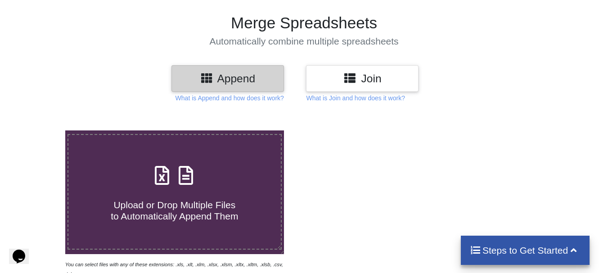
scroll to position [55, 0]
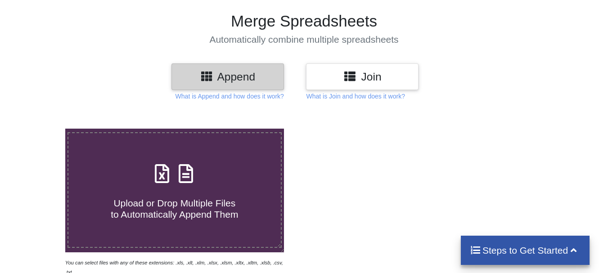
click at [206, 201] on span "Upload or Drop Multiple Files to Automatically Append Them" at bounding box center [174, 209] width 127 height 22
click at [40, 129] on input "Upload or Drop Multiple Files to Automatically Append Them" at bounding box center [40, 129] width 0 height 0
type input "C:\fakepath\Copy of تخصييييم (003).xlsx"
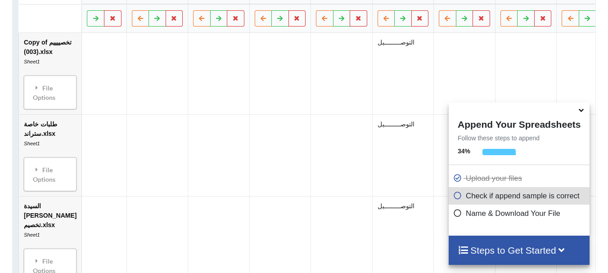
scroll to position [494, 0]
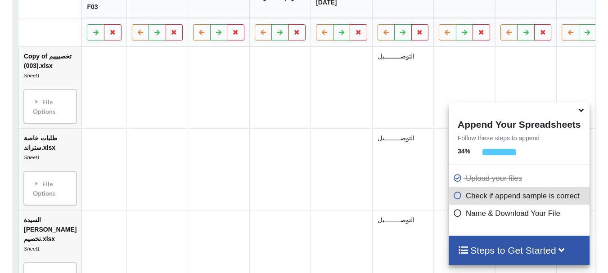
click at [511, 258] on div "Steps to Get Started" at bounding box center [518, 250] width 141 height 29
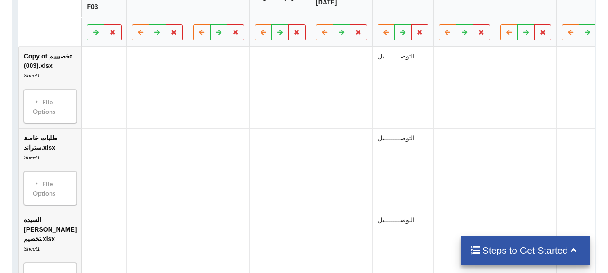
click at [570, 249] on icon at bounding box center [573, 249] width 11 height 9
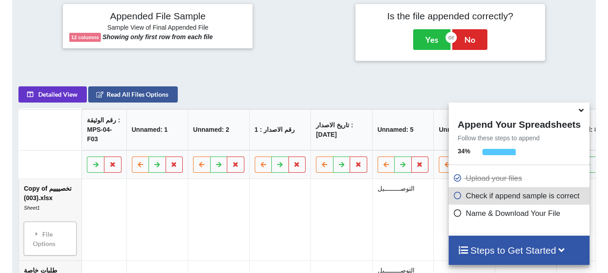
scroll to position [334, 0]
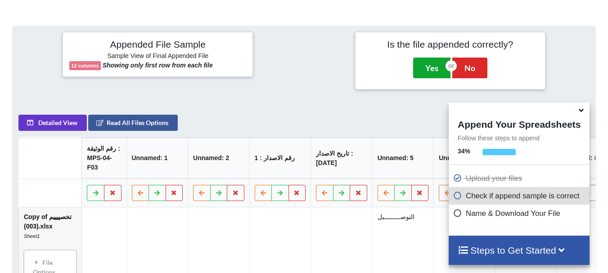
click at [414, 63] on button "Yes" at bounding box center [431, 68] width 37 height 21
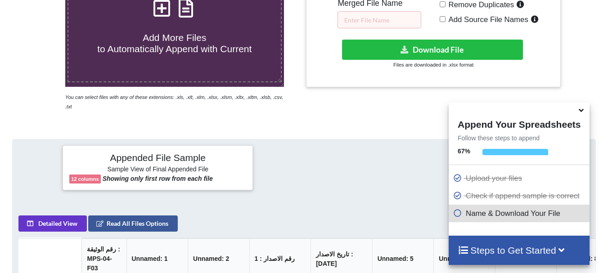
scroll to position [184, 0]
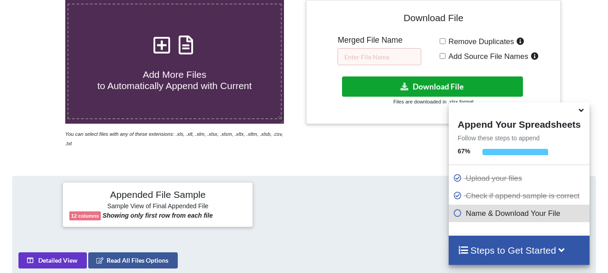
click at [393, 91] on button "Download File" at bounding box center [432, 86] width 181 height 20
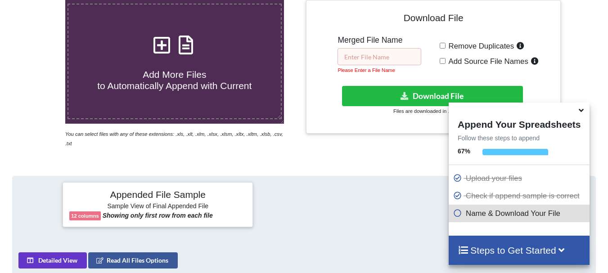
click at [374, 63] on input "text" at bounding box center [379, 56] width 84 height 17
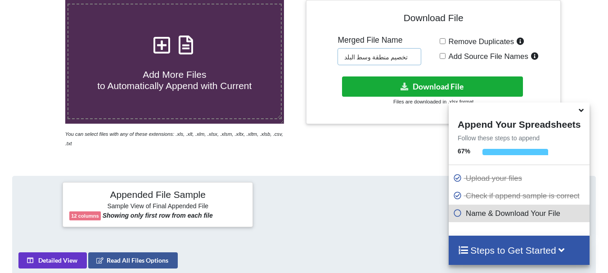
type input "تخصيم منطقة وسط البلد"
click at [367, 87] on button "Download File" at bounding box center [432, 86] width 181 height 20
